Goal: Task Accomplishment & Management: Use online tool/utility

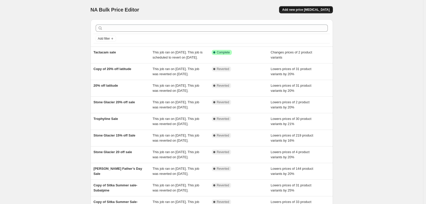
click at [300, 11] on span "Add new price [MEDICAL_DATA]" at bounding box center [305, 10] width 47 height 4
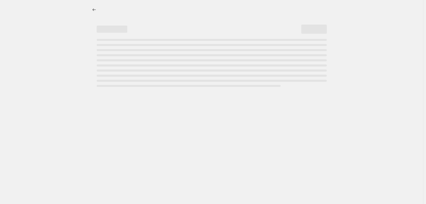
select select "percentage"
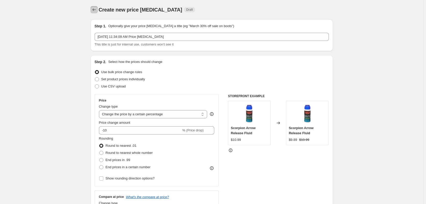
click at [97, 11] on icon "Price change jobs" at bounding box center [94, 9] width 5 height 5
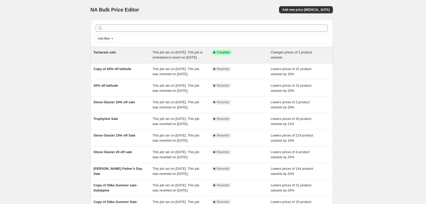
click at [189, 56] on span "This job ran on [DATE]. This job is scheduled to revert on [DATE]." at bounding box center [178, 54] width 50 height 9
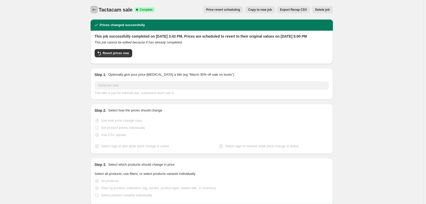
click at [93, 7] on button "Price change jobs" at bounding box center [94, 9] width 7 height 7
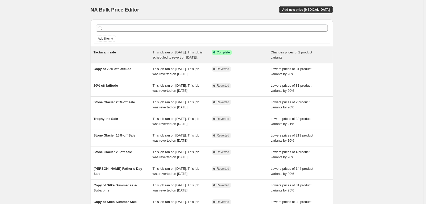
click at [264, 55] on div "Success Complete Complete" at bounding box center [241, 55] width 59 height 10
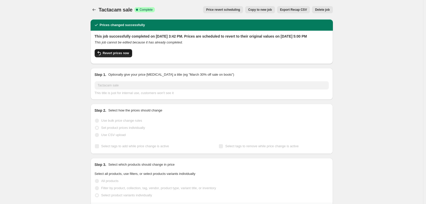
click at [120, 55] on span "Revert prices now" at bounding box center [116, 53] width 26 height 4
checkbox input "false"
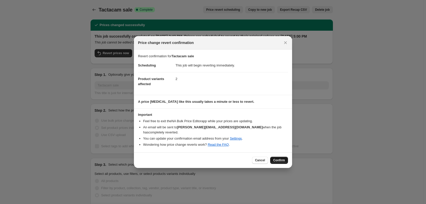
click at [278, 158] on span "Confirm" at bounding box center [279, 160] width 12 height 4
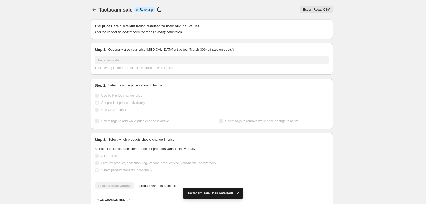
checkbox input "true"
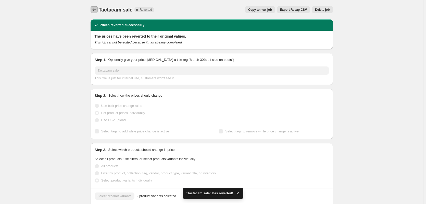
click at [98, 10] on button "Price change jobs" at bounding box center [94, 9] width 7 height 7
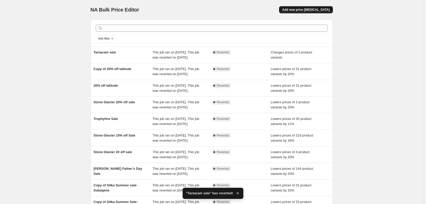
click at [309, 7] on button "Add new price [MEDICAL_DATA]" at bounding box center [306, 9] width 54 height 7
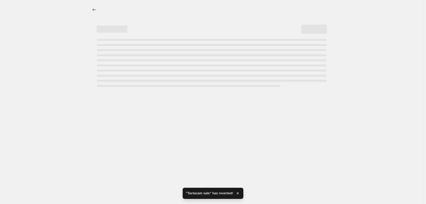
select select "percentage"
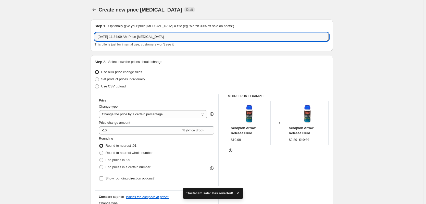
drag, startPoint x: 160, startPoint y: 36, endPoint x: 93, endPoint y: 29, distance: 67.3
click at [93, 29] on div "Step 1. Optionally give your price [MEDICAL_DATA] a title (eg "March 30% off sa…" at bounding box center [212, 35] width 243 height 32
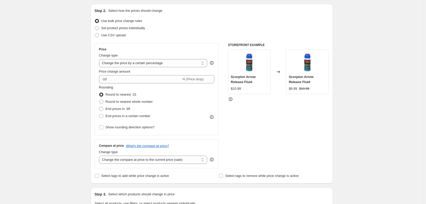
scroll to position [77, 0]
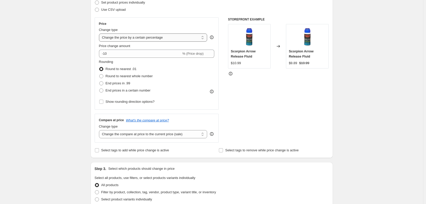
type input "Sitka off map thru 8-31"
click at [154, 37] on select "Change the price to a certain amount Change the price by a certain amount Chang…" at bounding box center [153, 37] width 109 height 8
click at [155, 35] on select "Change the price to a certain amount Change the price by a certain amount Chang…" at bounding box center [153, 37] width 109 height 8
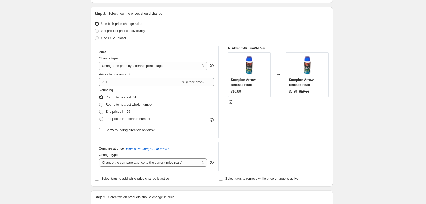
scroll to position [26, 0]
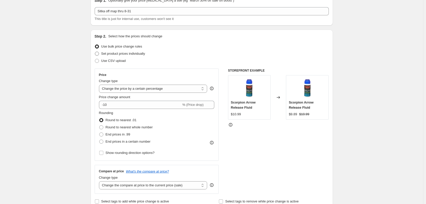
click at [98, 53] on span at bounding box center [97, 54] width 4 height 4
click at [95, 52] on input "Set product prices individually" at bounding box center [95, 52] width 0 height 0
radio input "true"
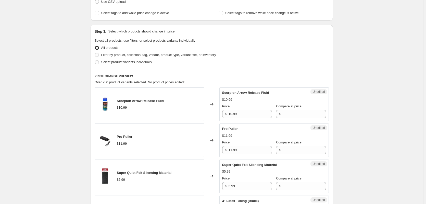
scroll to position [102, 0]
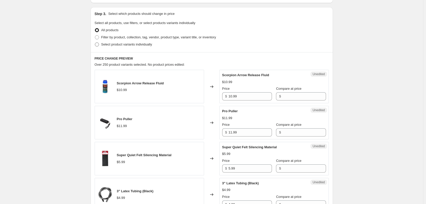
click at [98, 45] on span at bounding box center [97, 44] width 4 height 4
click at [95, 43] on input "Select product variants individually" at bounding box center [95, 42] width 0 height 0
radio input "true"
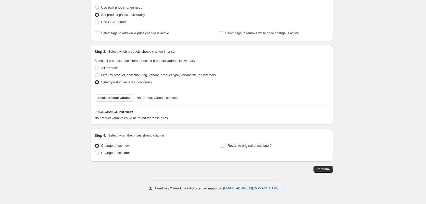
scroll to position [64, 0]
click at [127, 97] on span "Select product variants" at bounding box center [115, 98] width 34 height 4
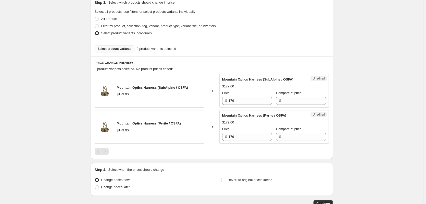
scroll to position [115, 0]
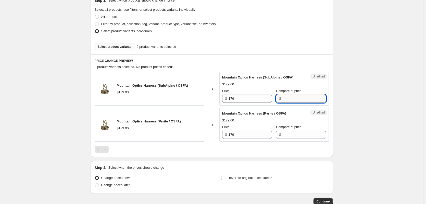
click at [287, 99] on input "Compare at price" at bounding box center [304, 98] width 43 height 8
type input "179"
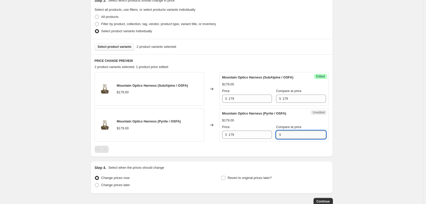
click at [290, 134] on input "Compare at price" at bounding box center [304, 134] width 43 height 8
type input "179"
click at [244, 92] on div "Price" at bounding box center [247, 90] width 50 height 5
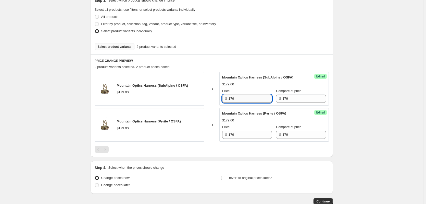
click at [244, 96] on input "179" at bounding box center [250, 98] width 43 height 8
type input "1"
type input "125.30"
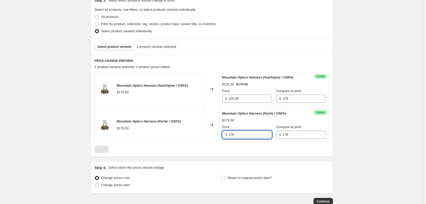
click at [241, 135] on input "179" at bounding box center [250, 134] width 43 height 8
type input "1"
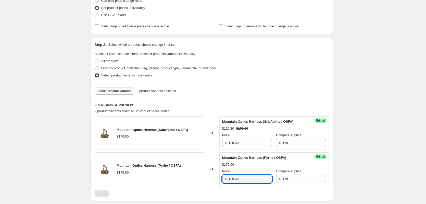
scroll to position [71, 0]
type input "125.30"
click at [127, 91] on span "Select product variants" at bounding box center [115, 91] width 34 height 4
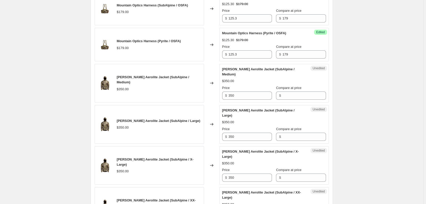
scroll to position [173, 0]
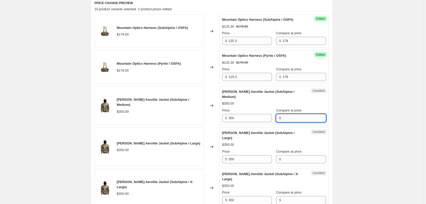
click at [292, 114] on input "Compare at price" at bounding box center [304, 118] width 43 height 8
type input "350"
click at [288, 155] on input "Compare at price" at bounding box center [304, 159] width 43 height 8
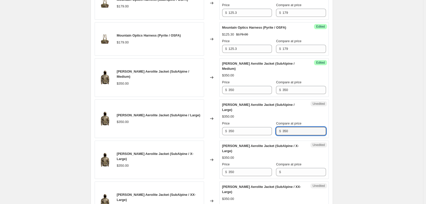
scroll to position [224, 0]
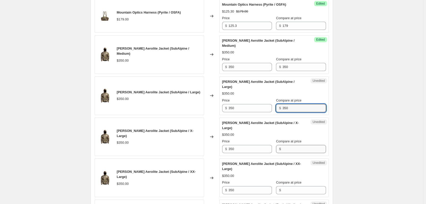
type input "350"
click at [291, 145] on input "Compare at price" at bounding box center [304, 149] width 43 height 8
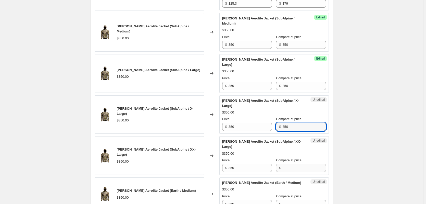
scroll to position [275, 0]
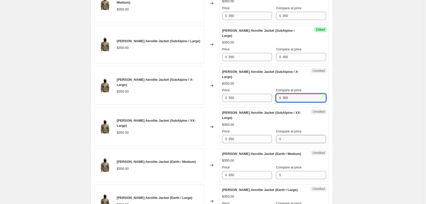
type input "350"
click at [300, 135] on input "Compare at price" at bounding box center [304, 139] width 43 height 8
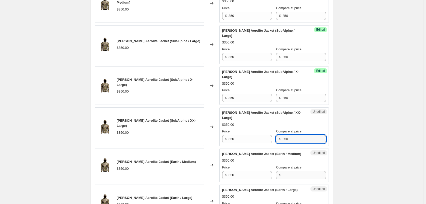
type input "350"
click at [294, 171] on input "Compare at price" at bounding box center [304, 175] width 43 height 8
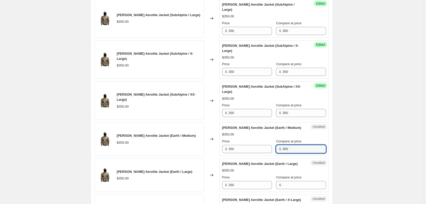
scroll to position [326, 0]
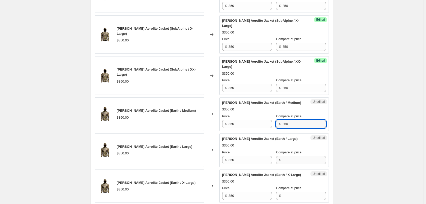
type input "350"
click at [294, 156] on input "Compare at price" at bounding box center [304, 160] width 43 height 8
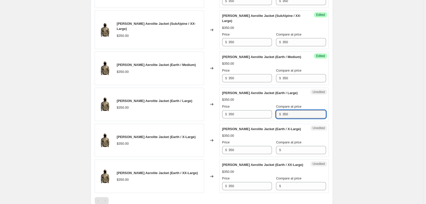
scroll to position [377, 0]
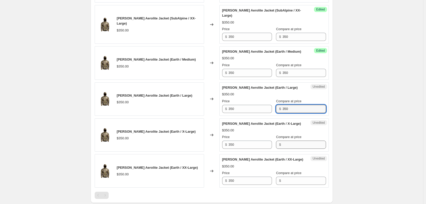
type input "350"
click at [288, 140] on input "Compare at price" at bounding box center [304, 144] width 43 height 8
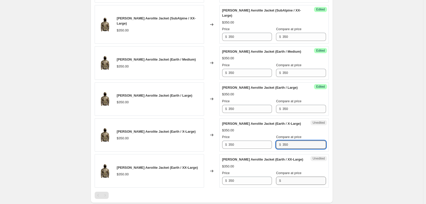
type input "350"
click at [289, 176] on input "Compare at price" at bounding box center [304, 180] width 43 height 8
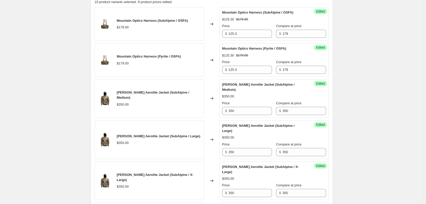
scroll to position [199, 0]
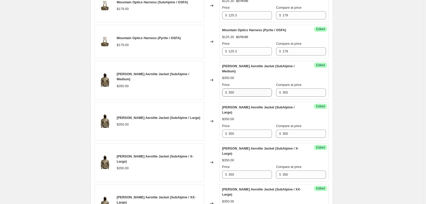
type input "350"
click at [239, 88] on input "350" at bounding box center [250, 92] width 43 height 8
type input "3"
type input "245"
click at [244, 129] on input "350" at bounding box center [250, 133] width 43 height 8
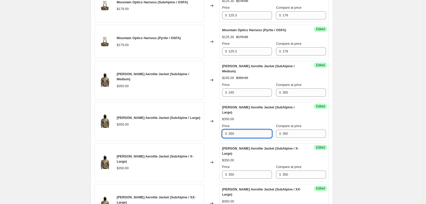
click at [244, 129] on input "350" at bounding box center [250, 133] width 43 height 8
type input "245"
click at [239, 170] on input "350" at bounding box center [250, 174] width 43 height 8
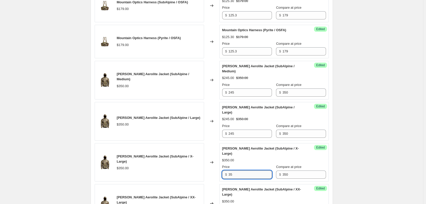
type input "3"
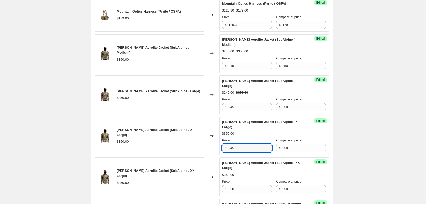
scroll to position [250, 0]
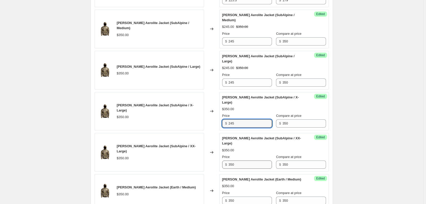
type input "245"
click at [244, 160] on input "350" at bounding box center [250, 164] width 43 height 8
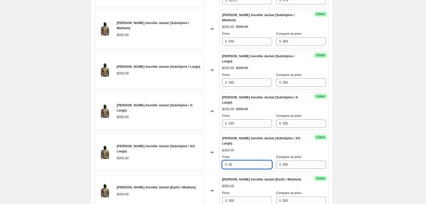
type input "3"
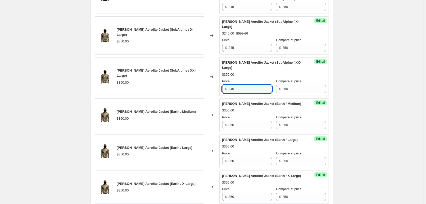
scroll to position [326, 0]
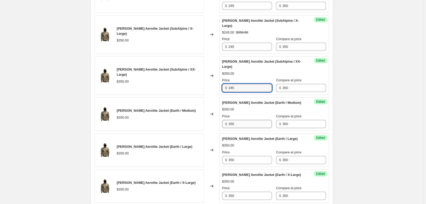
type input "245"
click at [235, 120] on input "350" at bounding box center [250, 124] width 43 height 8
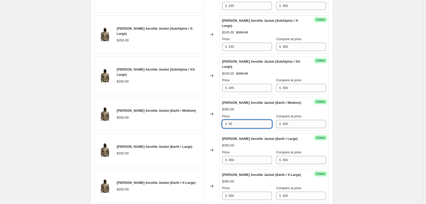
type input "3"
type input "245"
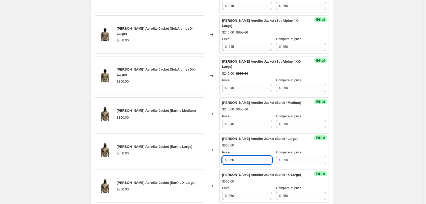
click at [240, 156] on input "350" at bounding box center [250, 160] width 43 height 8
drag, startPoint x: 240, startPoint y: 140, endPoint x: 230, endPoint y: 141, distance: 9.5
click at [230, 156] on input "350" at bounding box center [250, 160] width 43 height 8
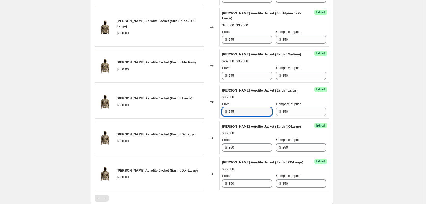
scroll to position [377, 0]
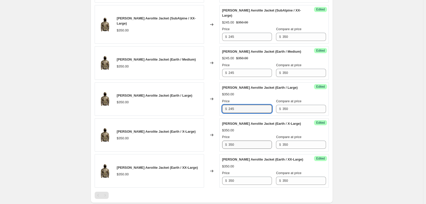
type input "245"
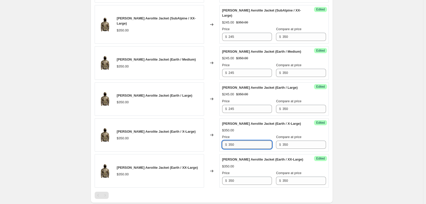
click at [240, 140] on input "350" at bounding box center [250, 144] width 43 height 8
type input "245"
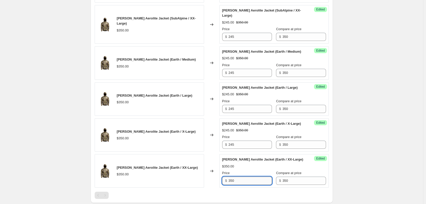
click at [236, 176] on input "350" at bounding box center [250, 180] width 43 height 8
type input "245"
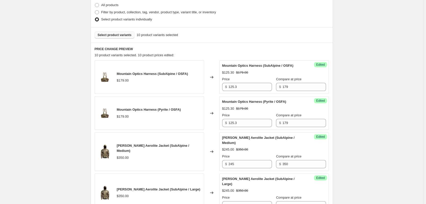
scroll to position [128, 0]
click at [123, 37] on button "Select product variants" at bounding box center [115, 34] width 40 height 7
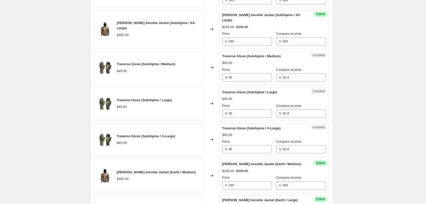
scroll to position [364, 0]
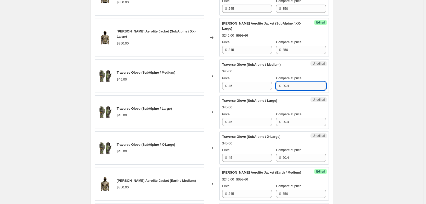
click at [292, 82] on input "20.4" at bounding box center [304, 86] width 43 height 8
type input "2"
type input "45"
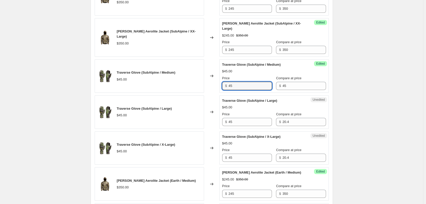
drag, startPoint x: 255, startPoint y: 64, endPoint x: 219, endPoint y: 65, distance: 35.2
click at [219, 65] on div "Traverse Glove (SubAlpine / Medium) $45.00 Changed to Success Edited Traverse G…" at bounding box center [212, 75] width 234 height 33
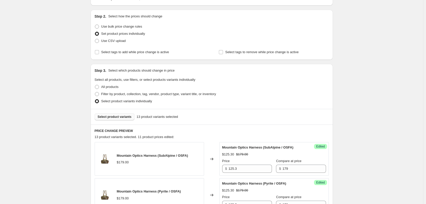
scroll to position [0, 0]
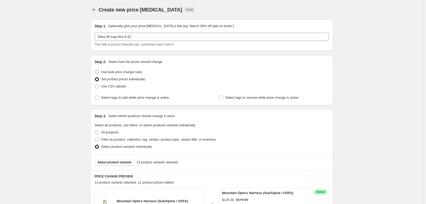
type input "31.50"
click at [97, 71] on span at bounding box center [97, 72] width 4 height 4
click at [95, 70] on input "Use bulk price change rules" at bounding box center [95, 70] width 0 height 0
radio input "true"
select select "percentage"
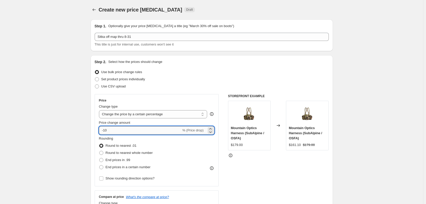
click at [132, 129] on input "-10" at bounding box center [140, 130] width 82 height 8
type input "-1"
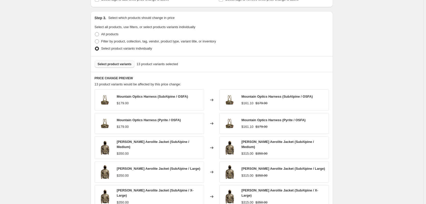
scroll to position [230, 0]
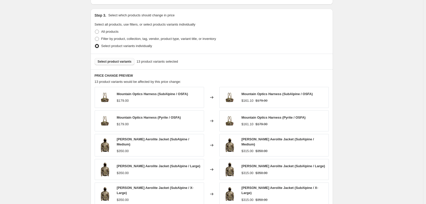
type input "-30"
click at [164, 94] on span "Mountain Optics Harness (SubAlpine / OSFA)" at bounding box center [152, 94] width 71 height 4
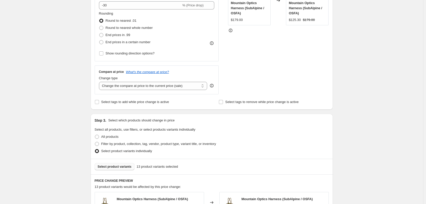
scroll to position [128, 0]
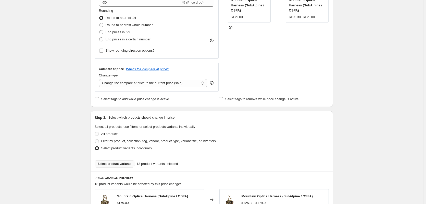
click at [283, 125] on fieldset "Select all products, use filters, or select products variants individually All …" at bounding box center [212, 138] width 234 height 28
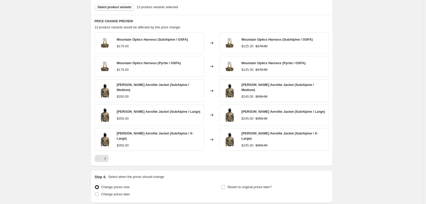
scroll to position [306, 0]
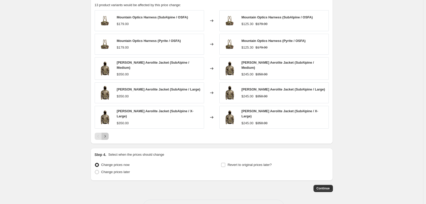
click at [106, 135] on icon "Next" at bounding box center [104, 136] width 1 height 2
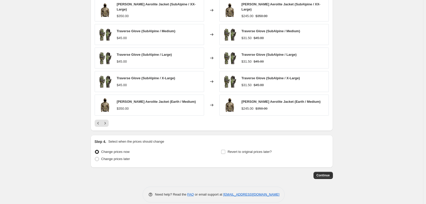
scroll to position [323, 0]
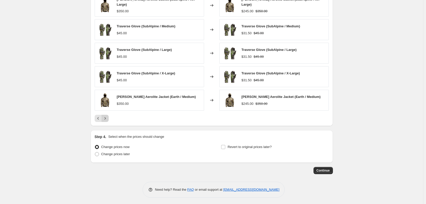
click at [108, 116] on icon "Next" at bounding box center [105, 118] width 5 height 5
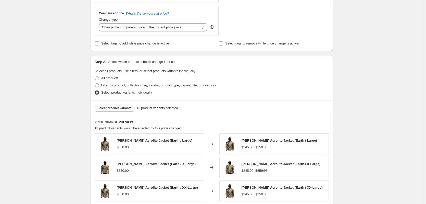
scroll to position [230, 0]
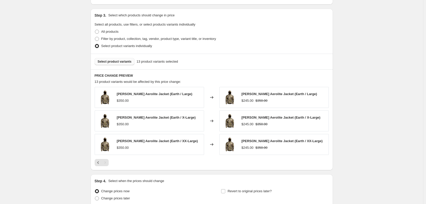
click at [121, 64] on button "Select product variants" at bounding box center [115, 61] width 40 height 7
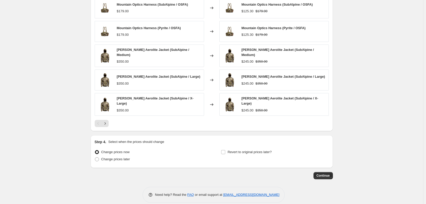
scroll to position [323, 0]
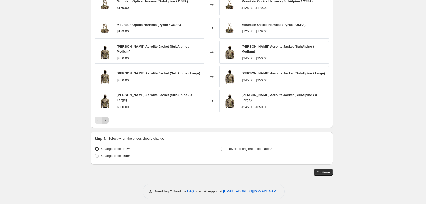
click at [109, 120] on button "Next" at bounding box center [105, 119] width 7 height 7
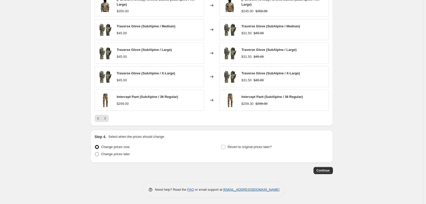
click at [98, 153] on span at bounding box center [97, 154] width 4 height 4
click at [95, 152] on input "Change prices later" at bounding box center [95, 152] width 0 height 0
radio input "true"
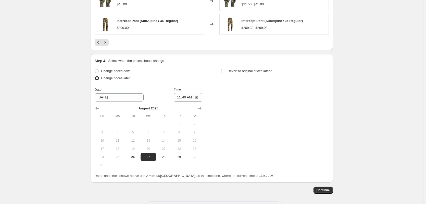
scroll to position [399, 0]
click at [201, 106] on icon "Show next month, September 2025" at bounding box center [199, 107] width 3 height 3
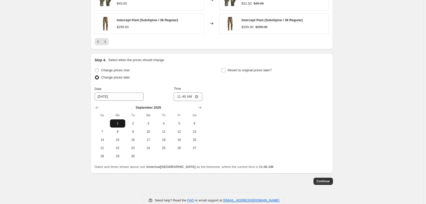
click at [119, 124] on span "1" at bounding box center [117, 123] width 11 height 4
type input "[DATE]"
click at [178, 97] on input "11:40" at bounding box center [188, 96] width 29 height 9
type input "00:00"
click at [319, 177] on button "Continue" at bounding box center [323, 180] width 19 height 7
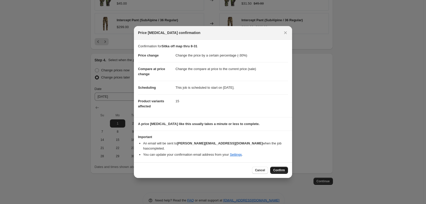
click at [280, 166] on button "Confirm" at bounding box center [279, 169] width 18 height 7
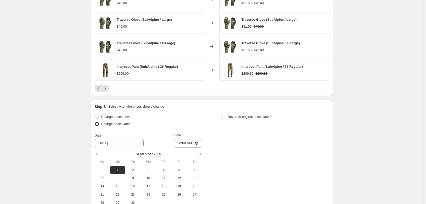
scroll to position [441, 0]
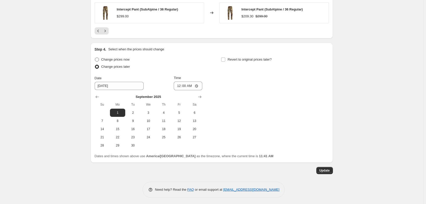
click at [97, 57] on span at bounding box center [97, 59] width 4 height 4
click at [95, 57] on input "Change prices now" at bounding box center [95, 57] width 0 height 0
radio input "true"
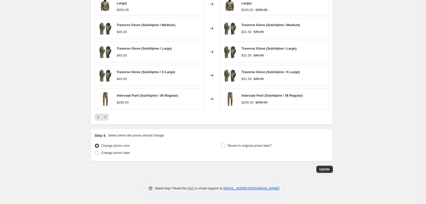
scroll to position [354, 0]
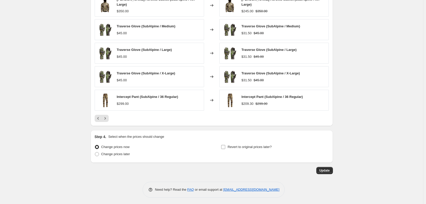
click at [223, 146] on input "Revert to original prices later?" at bounding box center [223, 147] width 4 height 4
checkbox input "true"
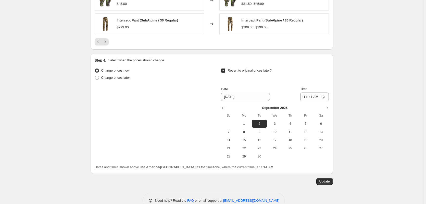
scroll to position [430, 0]
click at [242, 122] on span "1" at bounding box center [244, 123] width 11 height 4
type input "[DATE]"
click at [306, 94] on input "11:41" at bounding box center [315, 96] width 29 height 9
type input "00:00"
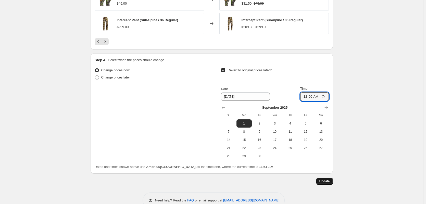
click at [324, 181] on span "Update" at bounding box center [325, 181] width 10 height 4
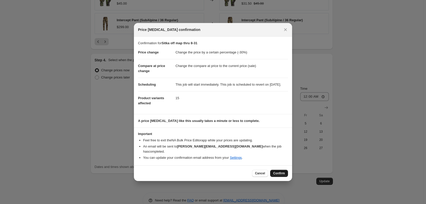
click at [277, 173] on span "Confirm" at bounding box center [279, 173] width 12 height 4
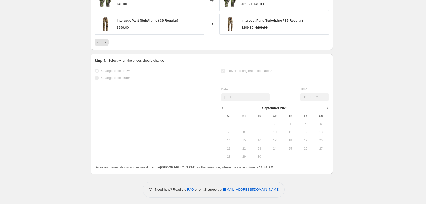
scroll to position [435, 0]
